Goal: Complete application form

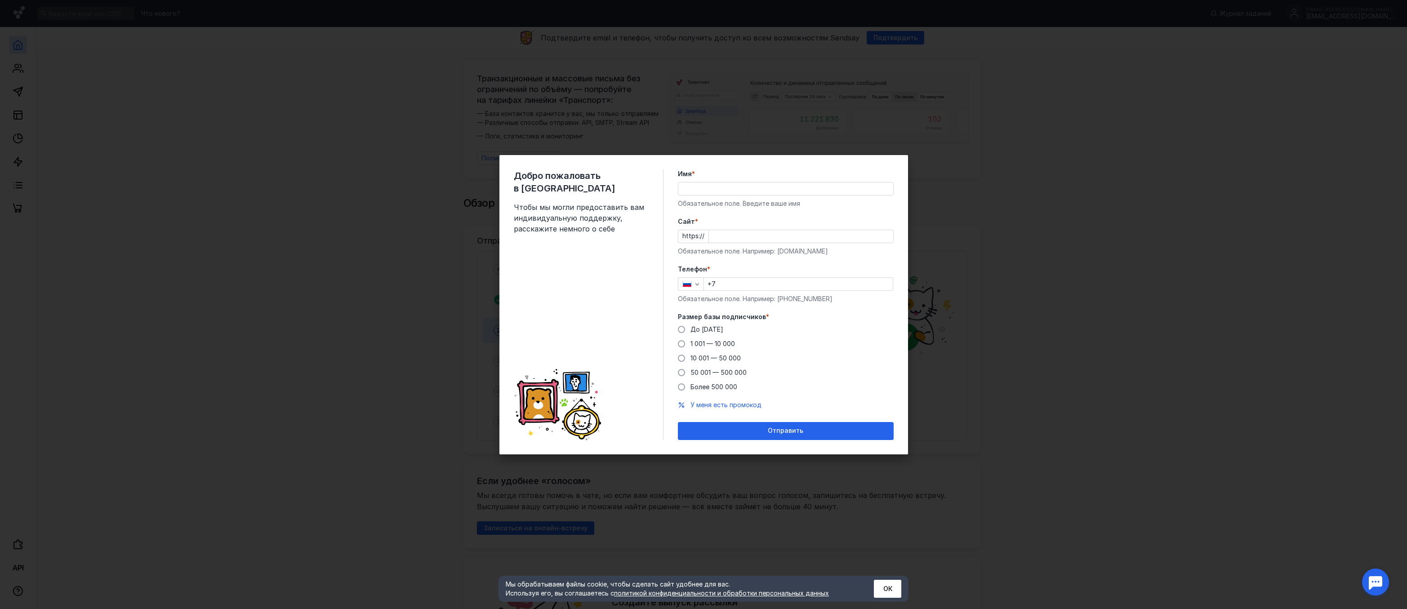
click at [536, 278] on div "Добро пожаловать в Sendsay Чтобы мы могли предоставить вам индивидуальную подде…" at bounding box center [589, 304] width 150 height 271
click at [700, 188] on input "Имя *" at bounding box center [785, 188] width 215 height 13
type input "О"
type input "Juviclinic"
click at [725, 242] on input "Cайт *" at bounding box center [801, 236] width 184 height 13
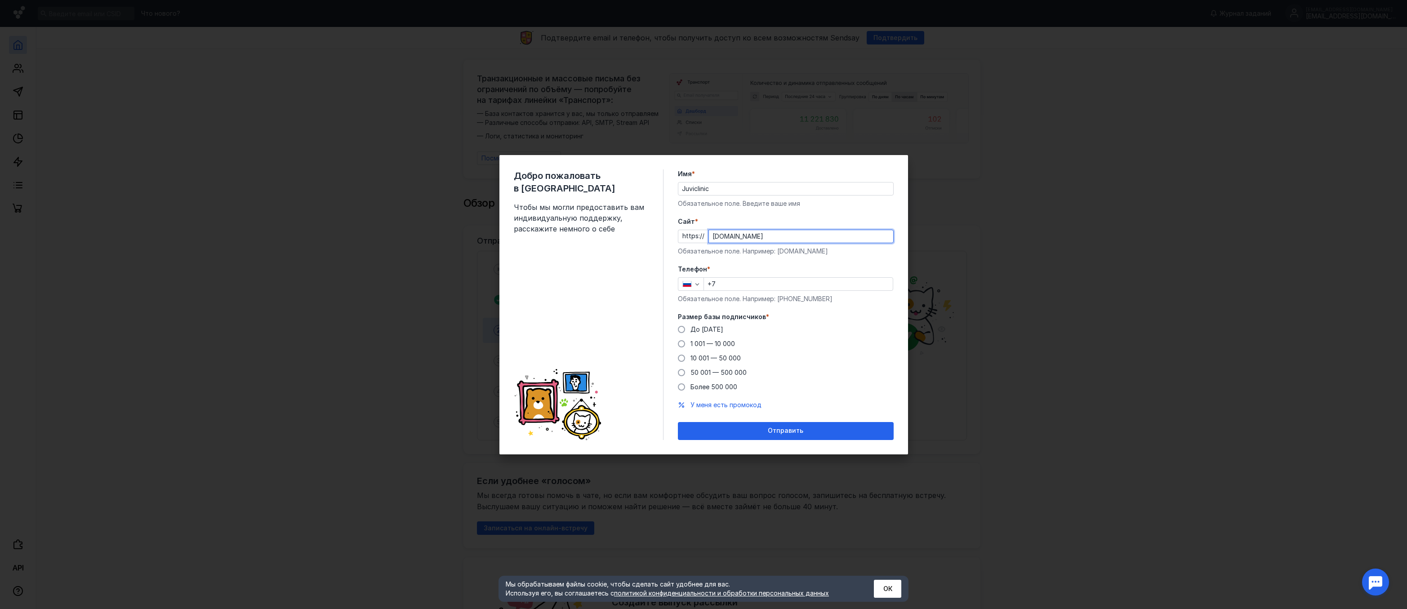
type input "[DOMAIN_NAME]"
click at [752, 286] on input "+7" at bounding box center [798, 284] width 189 height 13
type input "[PHONE_NUMBER]"
click at [680, 346] on span at bounding box center [681, 343] width 7 height 7
click at [0, 0] on input "1 001 — 10 000" at bounding box center [0, 0] width 0 height 0
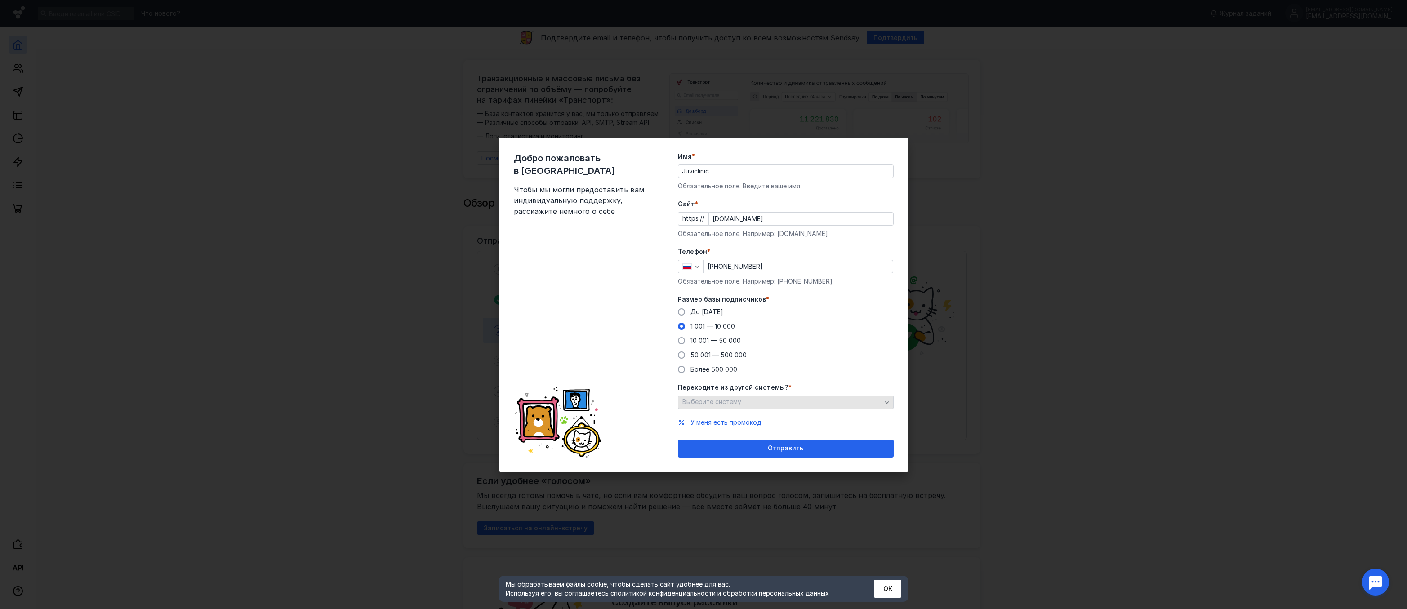
click at [798, 402] on div "Выберите систему" at bounding box center [782, 402] width 204 height 8
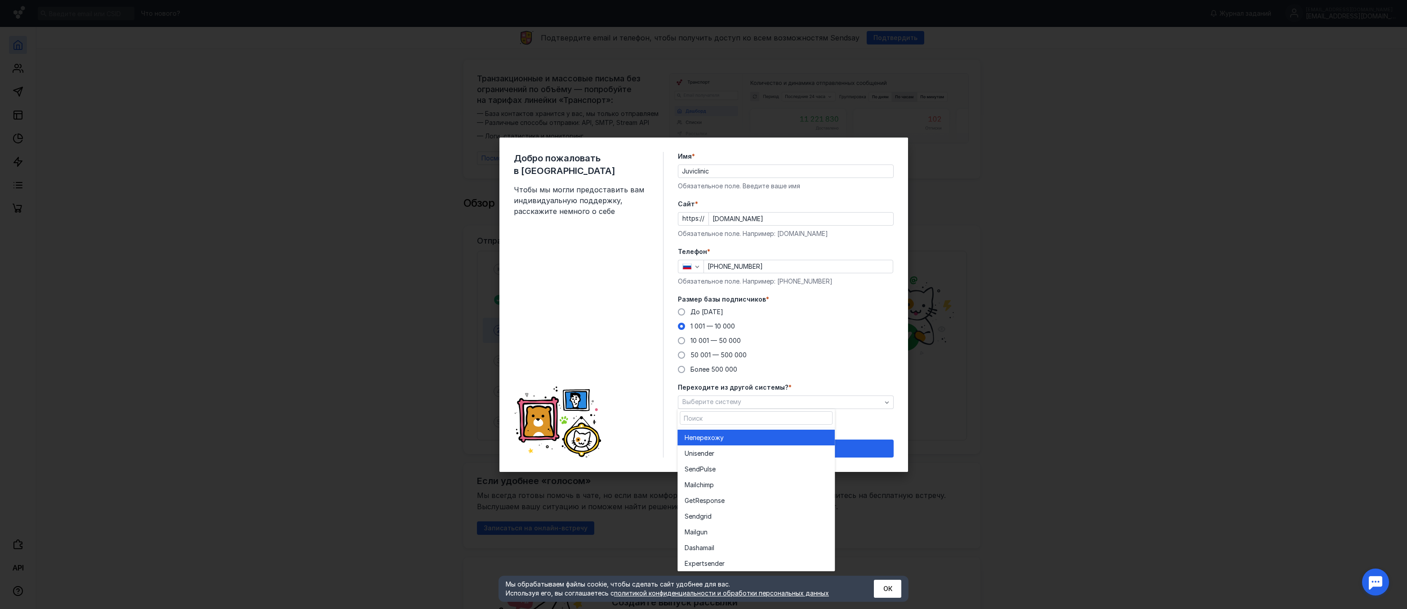
click at [757, 440] on div "Не перехожу" at bounding box center [756, 437] width 143 height 9
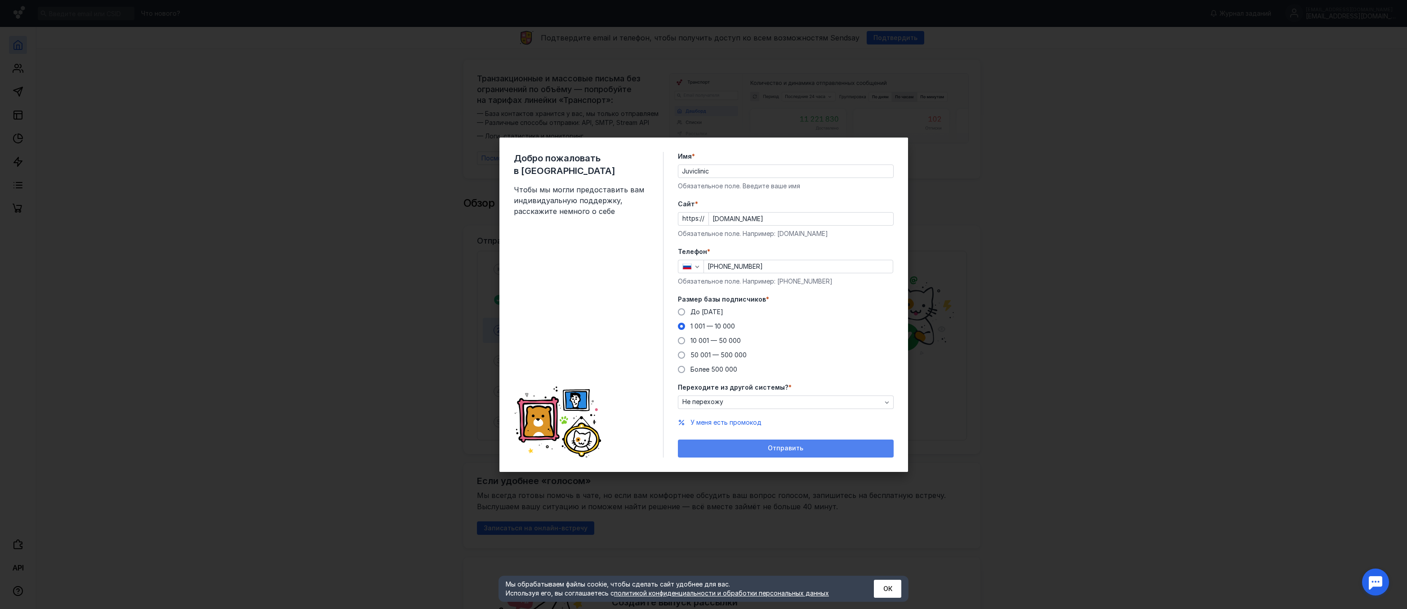
click at [780, 448] on span "Отправить" at bounding box center [786, 449] width 36 height 8
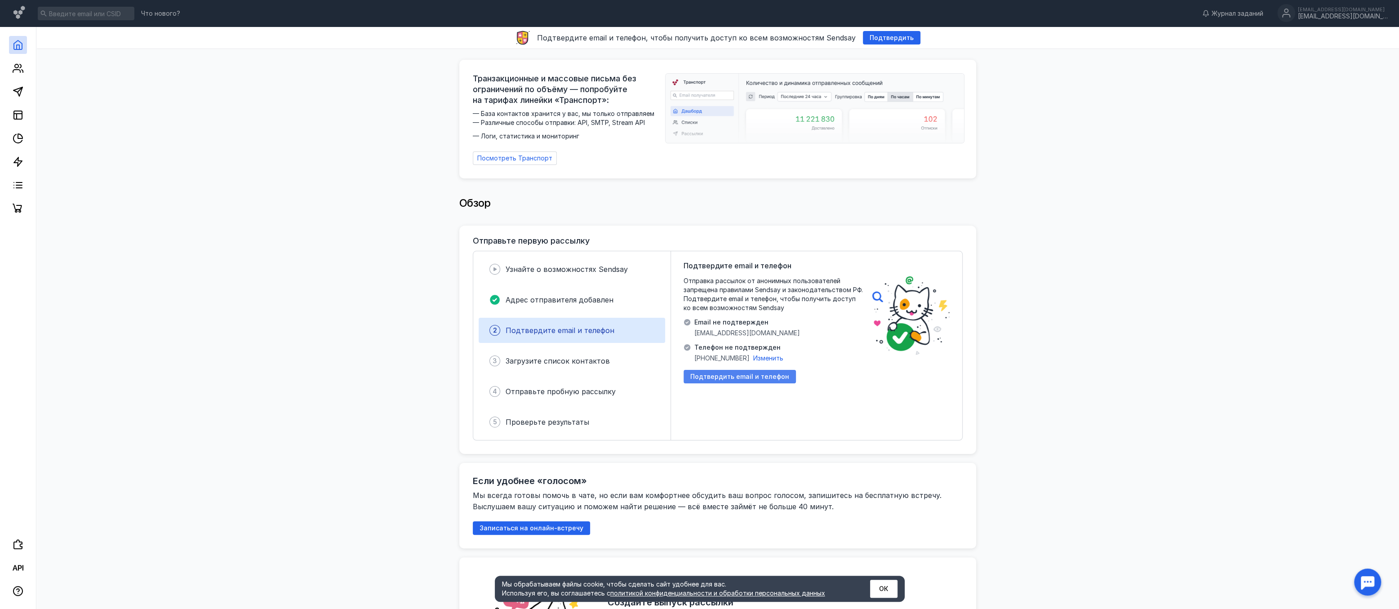
click at [724, 374] on span "Подтвердить email и телефон" at bounding box center [739, 377] width 99 height 8
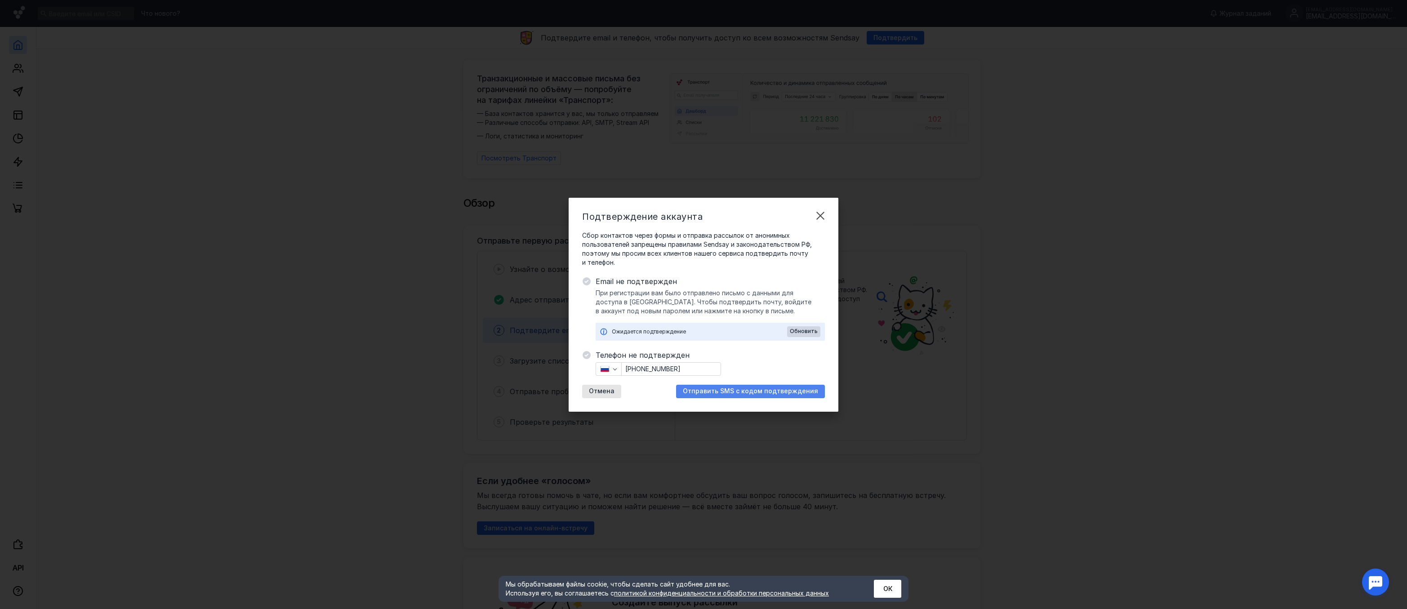
click at [790, 390] on span "Отправить SMS с кодом подтверждения" at bounding box center [750, 391] width 135 height 8
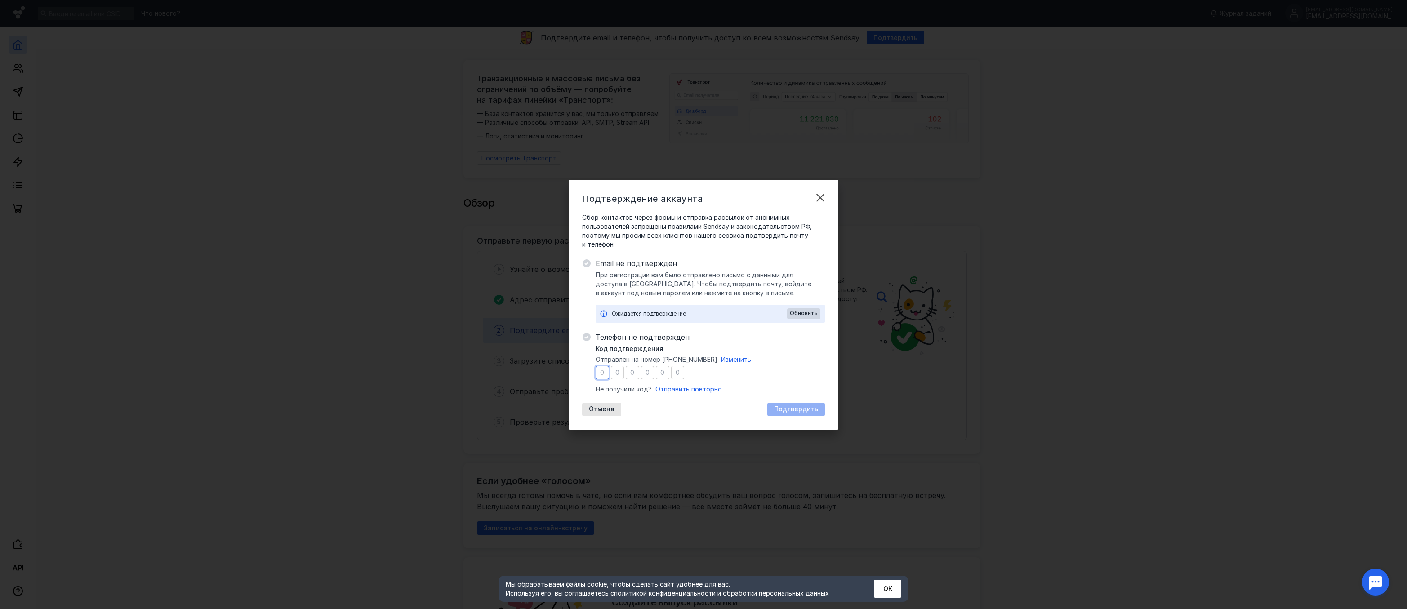
click at [600, 373] on input "number" at bounding box center [602, 372] width 13 height 13
type input "9"
type input "1"
type input "0"
type input "6"
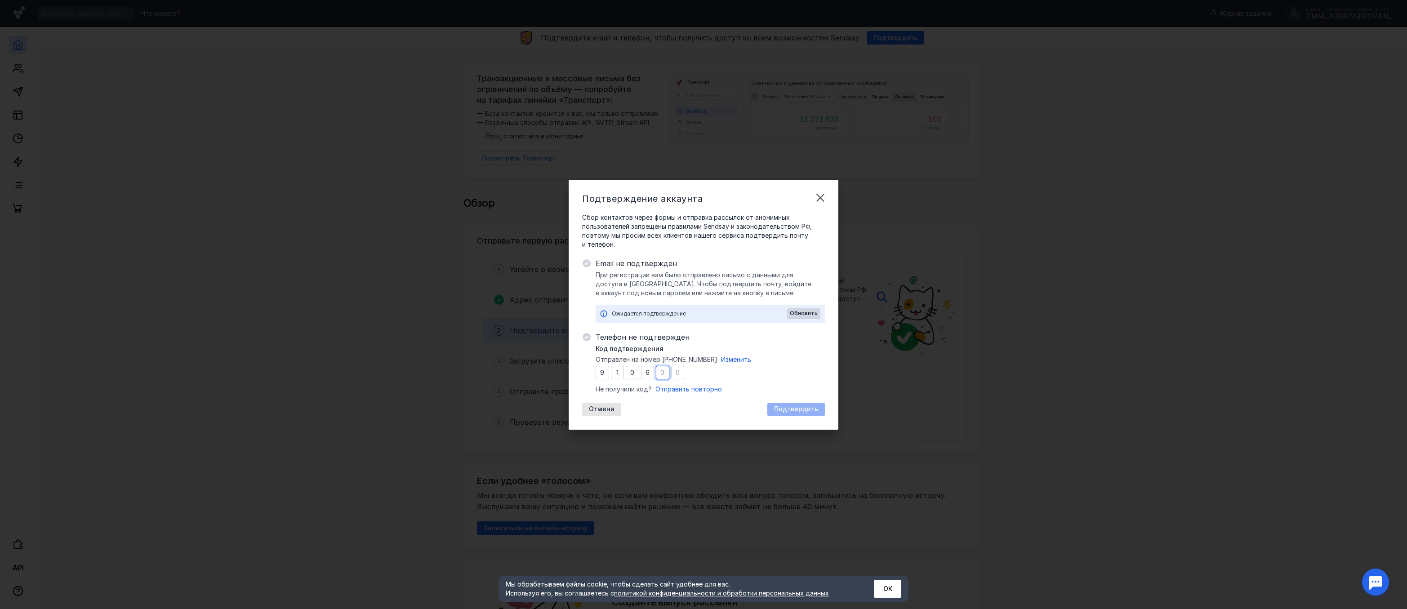
type input "7"
type input "0"
click at [796, 408] on span "Подтвердить" at bounding box center [796, 409] width 44 height 8
